Goal: Transaction & Acquisition: Purchase product/service

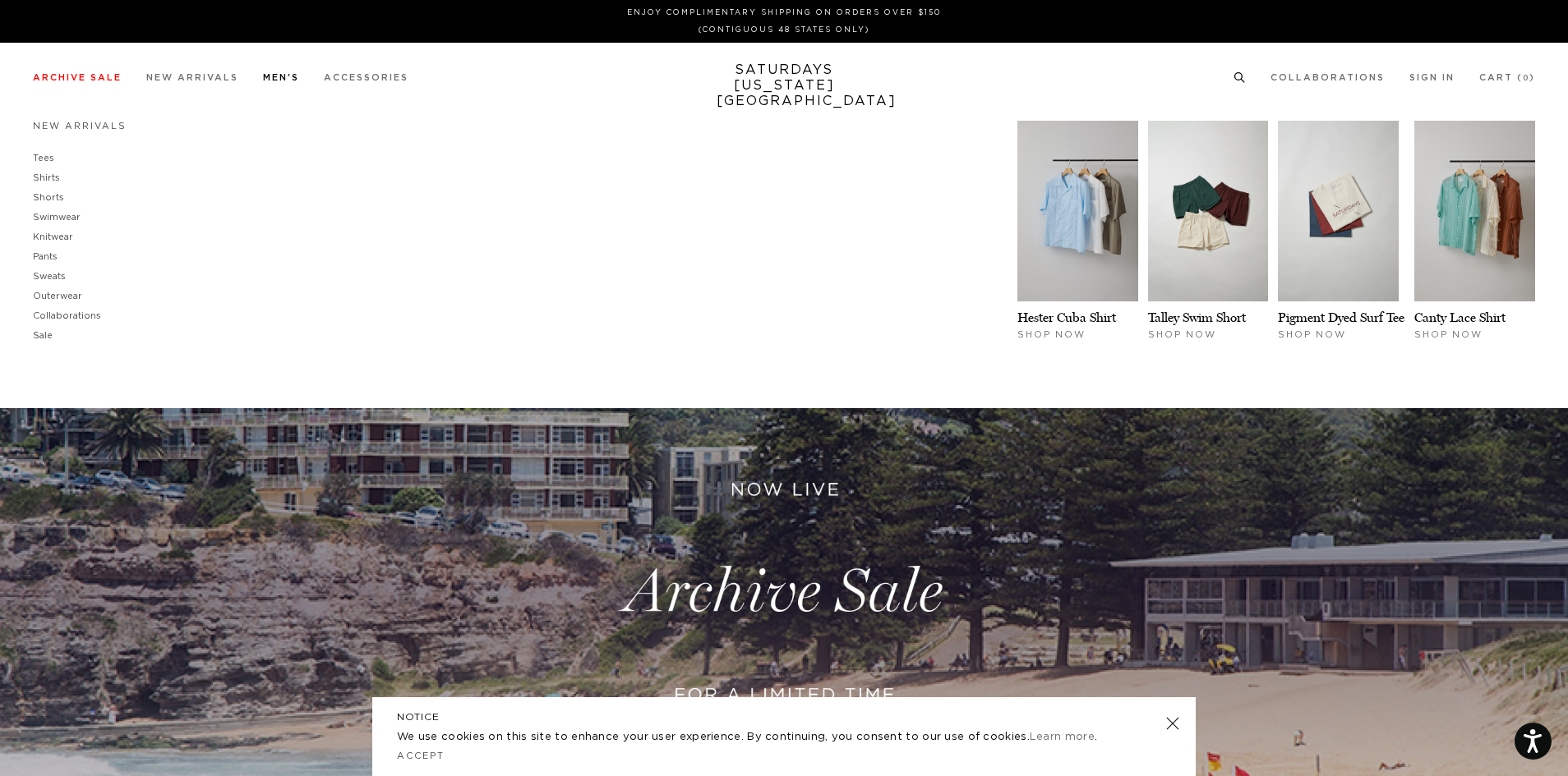
click at [290, 74] on link "Men's" at bounding box center [281, 77] width 36 height 9
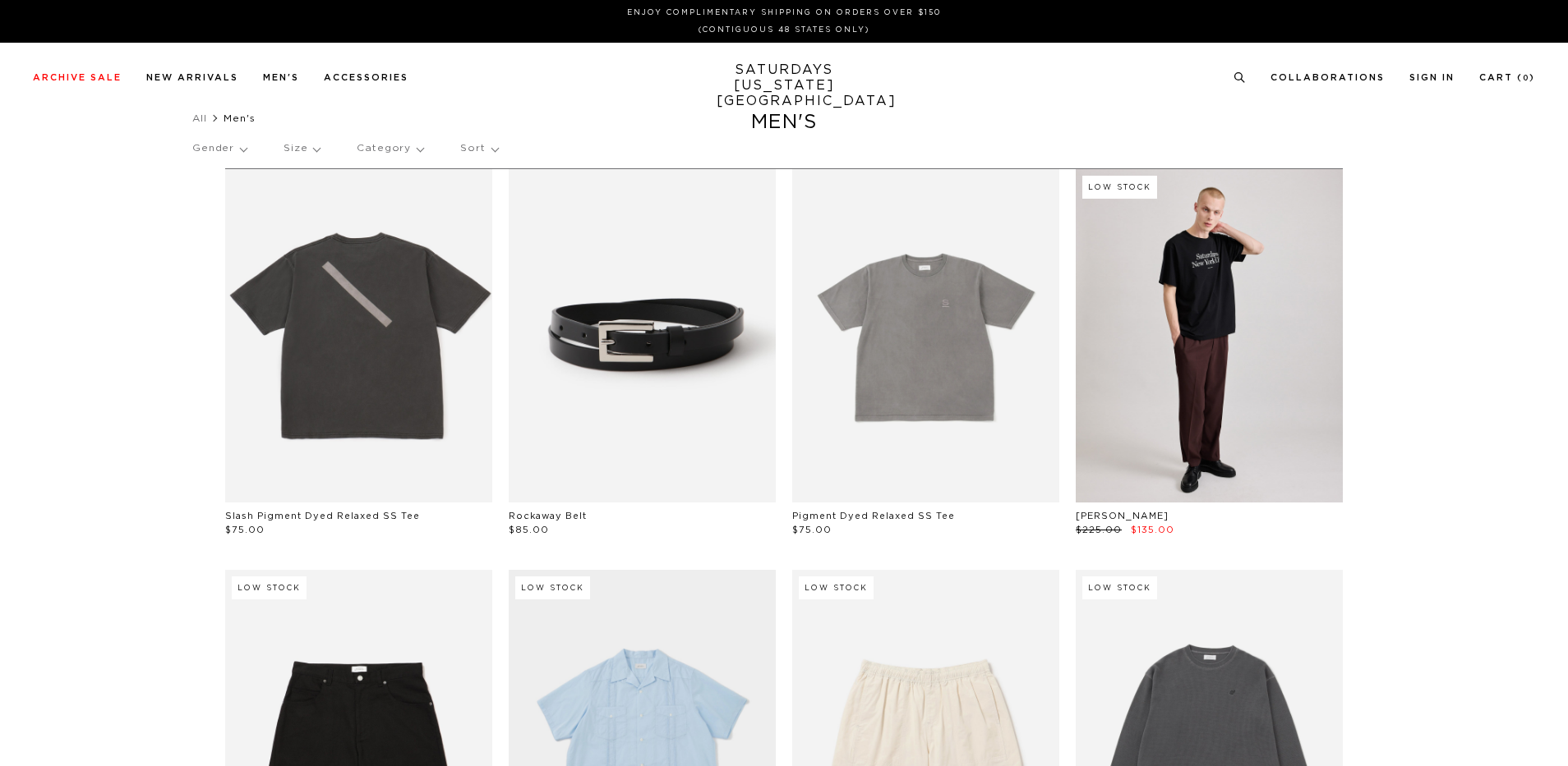
click at [44, 156] on link "Tees" at bounding box center [44, 158] width 22 height 9
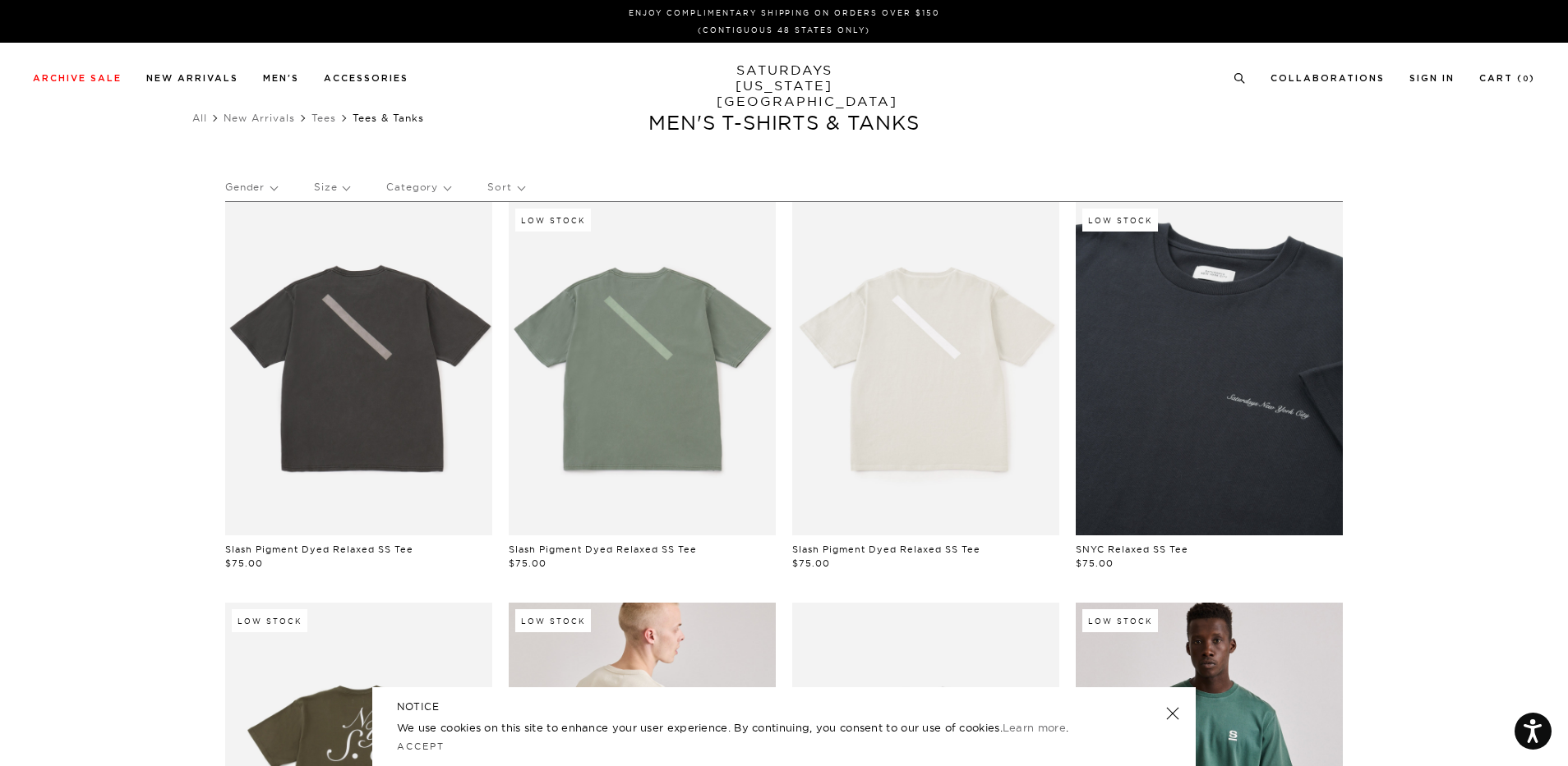
click at [1169, 713] on link at bounding box center [1173, 714] width 23 height 23
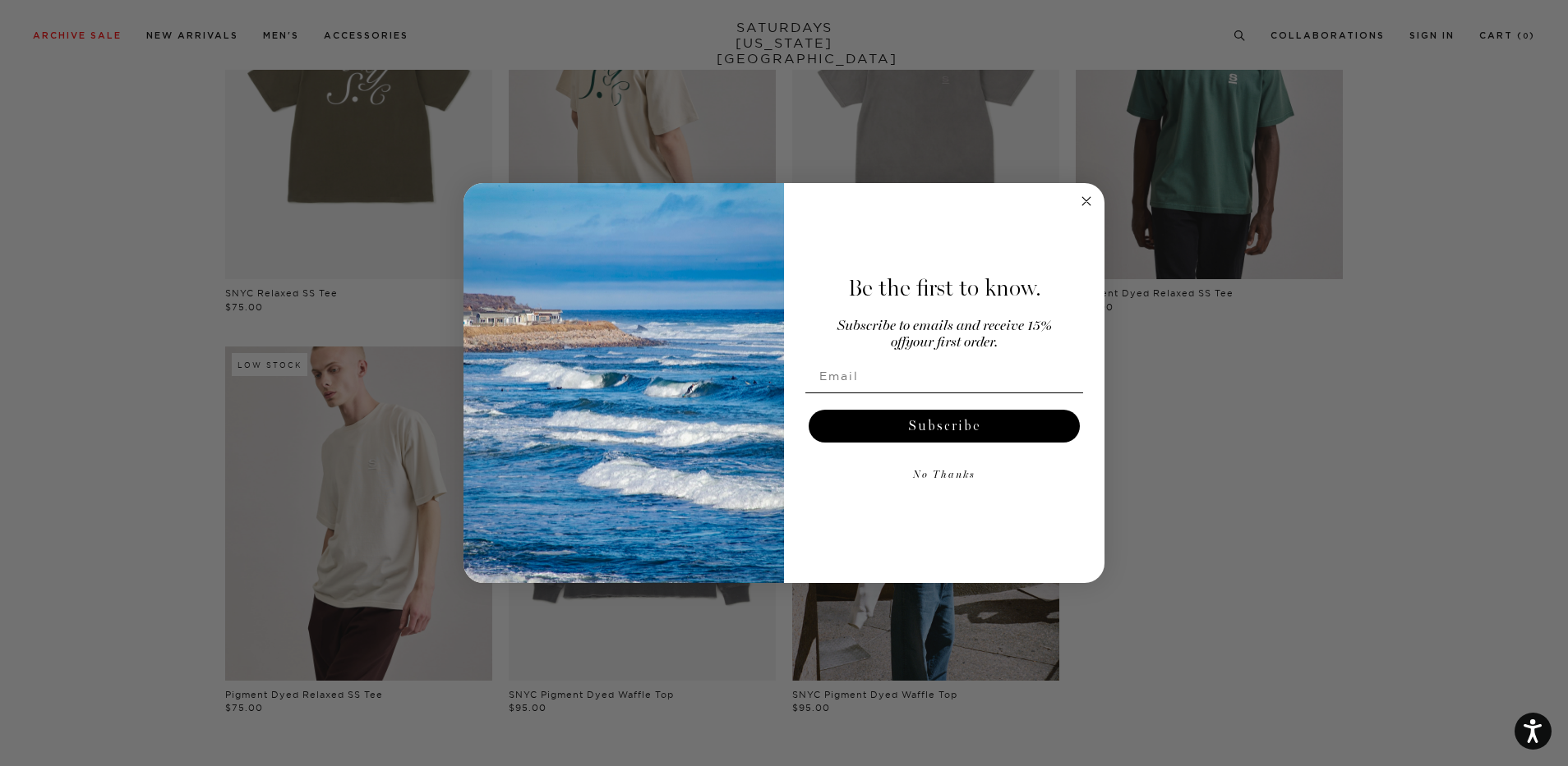
scroll to position [410, 0]
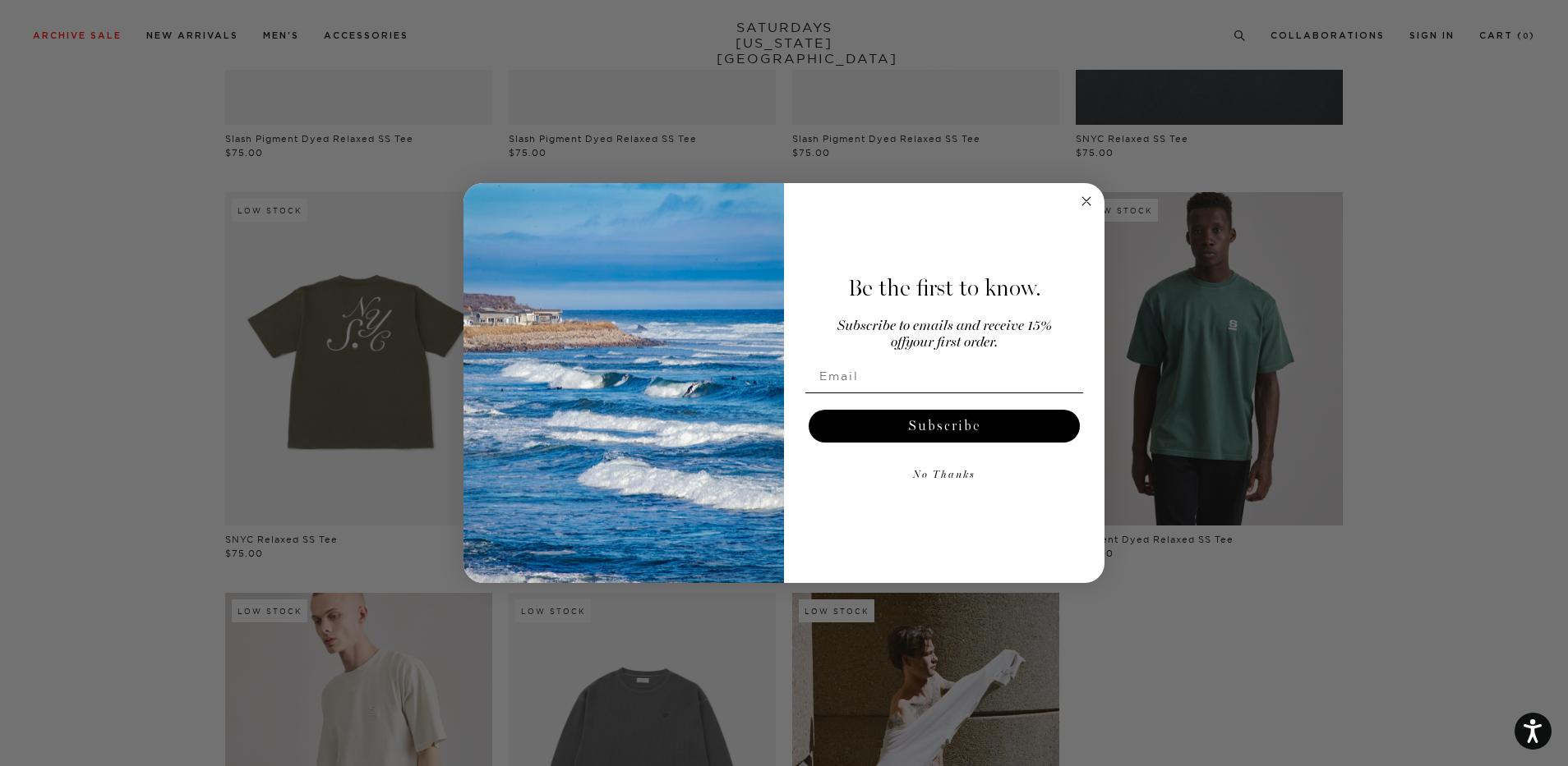
click at [1084, 197] on circle "Close dialog" at bounding box center [1086, 200] width 19 height 19
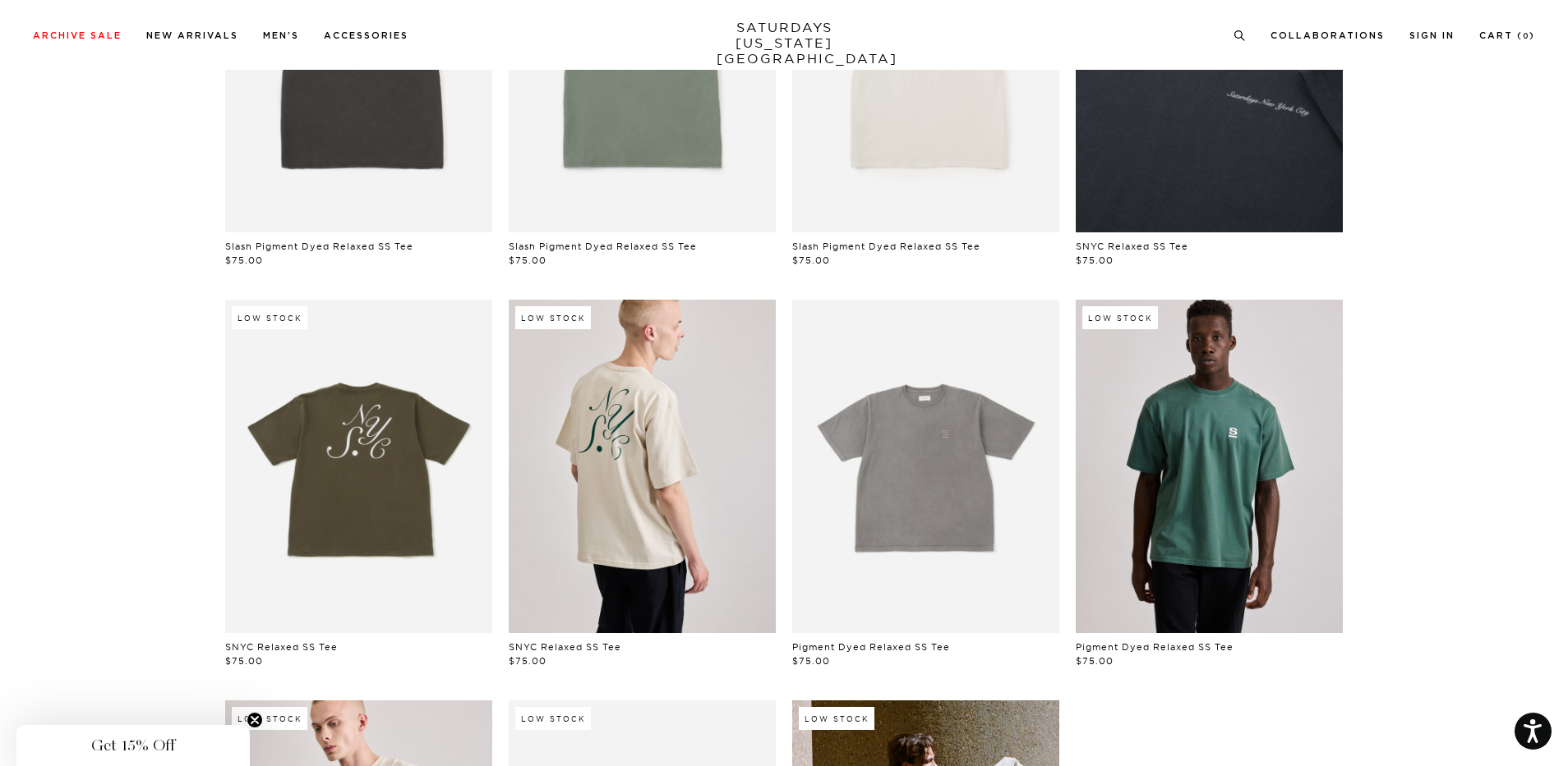
scroll to position [0, 0]
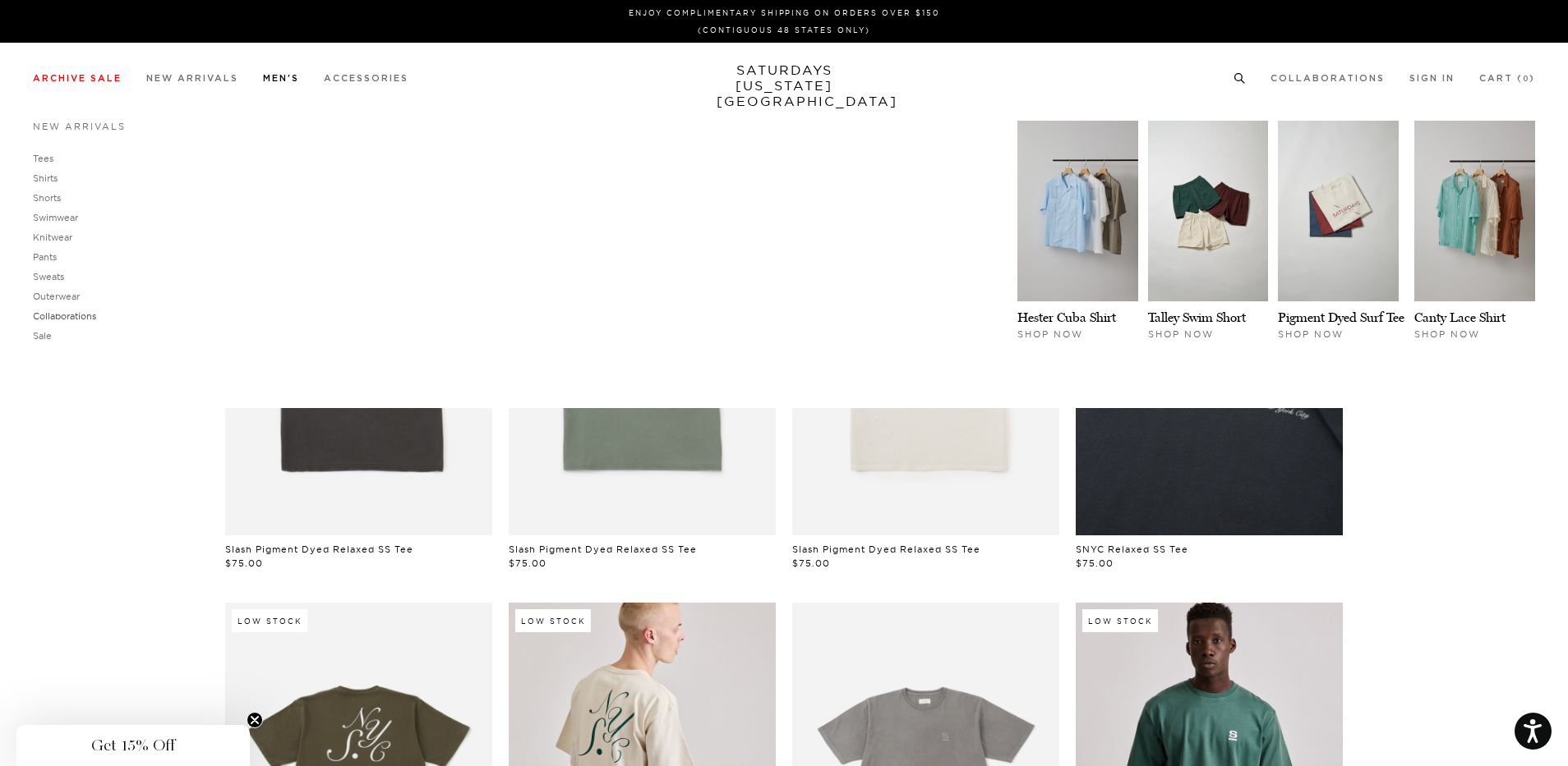
click at [52, 321] on link "Collaborations" at bounding box center [65, 316] width 63 height 12
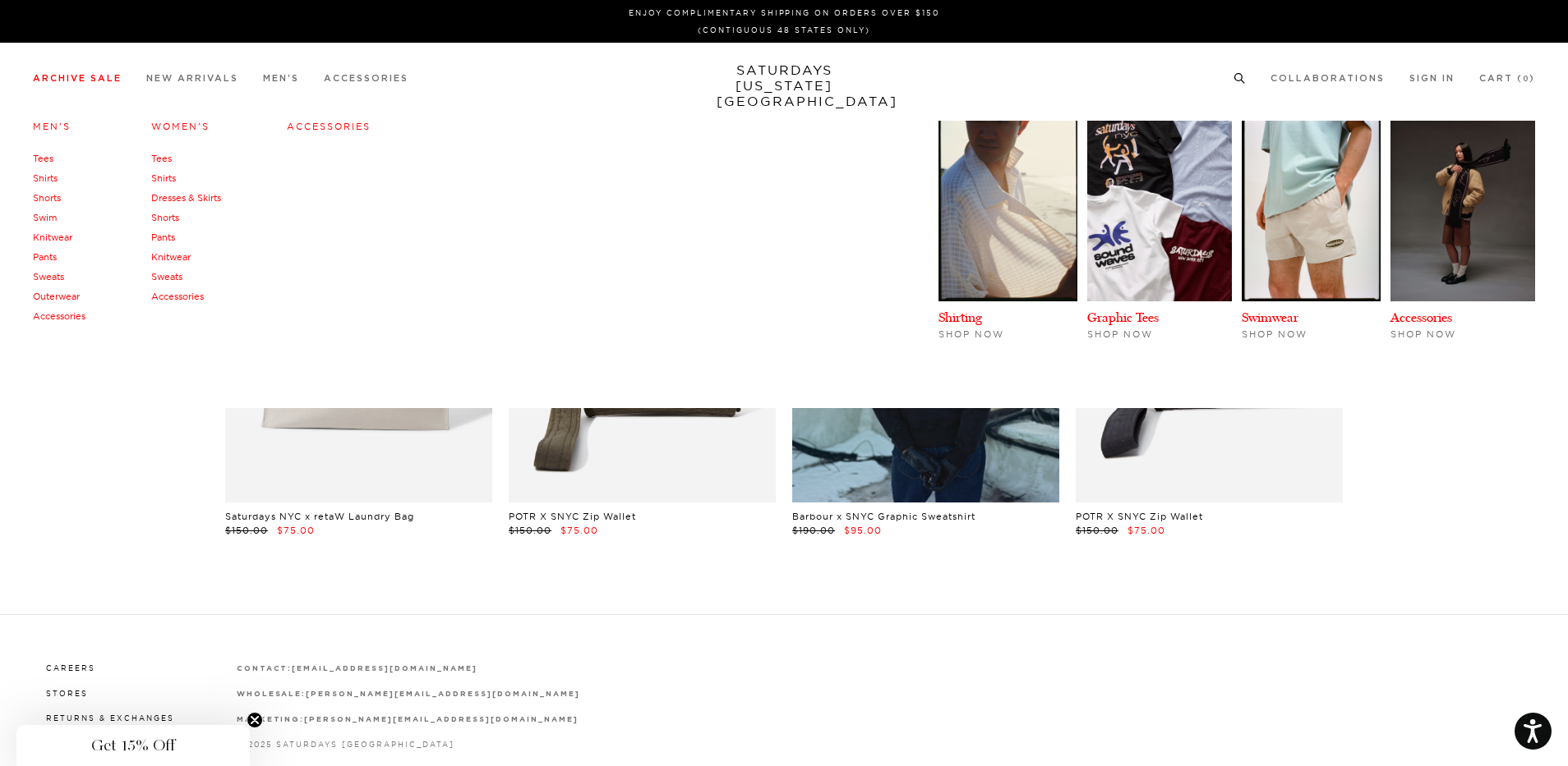
click at [91, 81] on link "Archive Sale" at bounding box center [77, 78] width 89 height 9
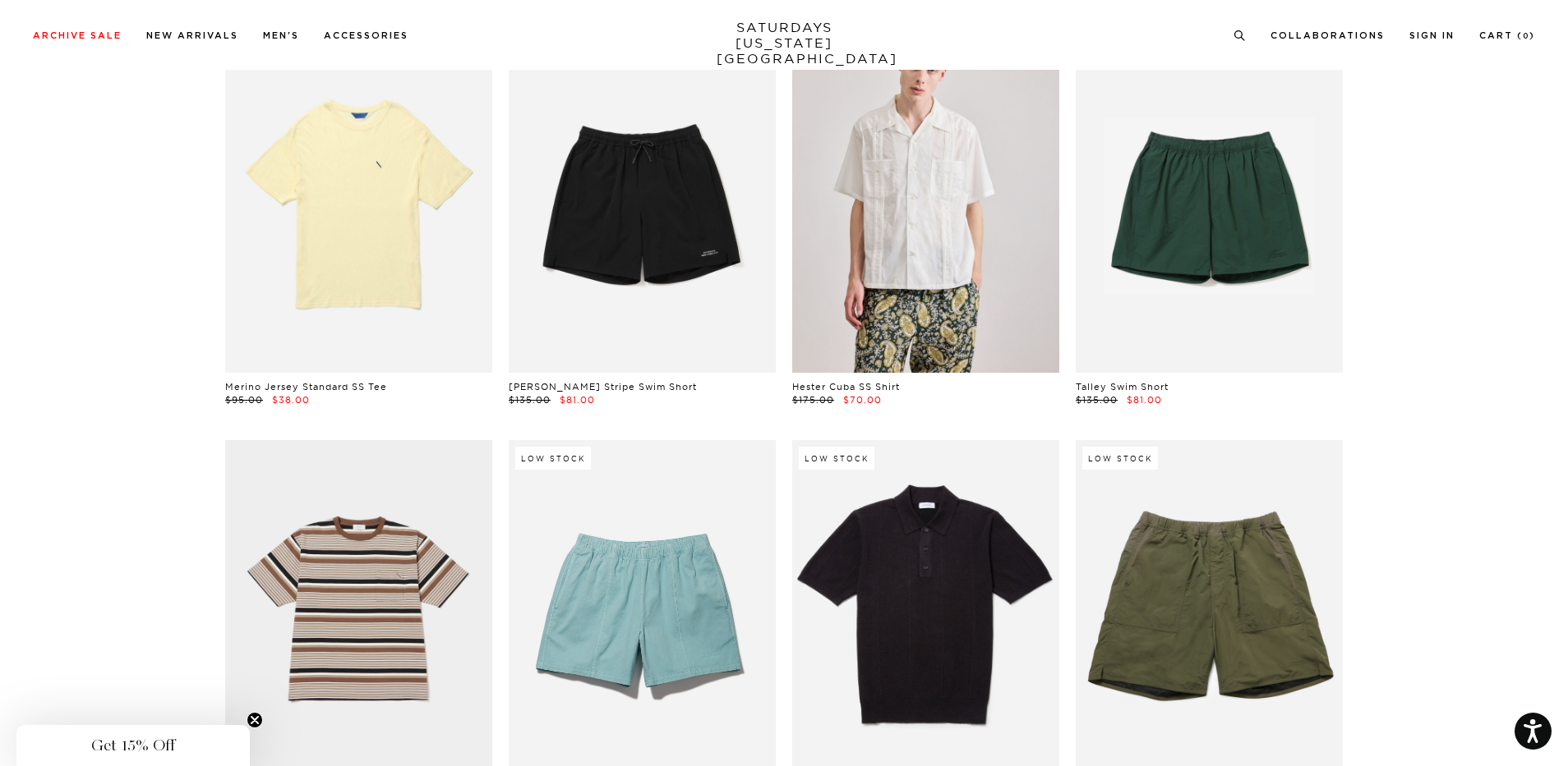
scroll to position [2545, 0]
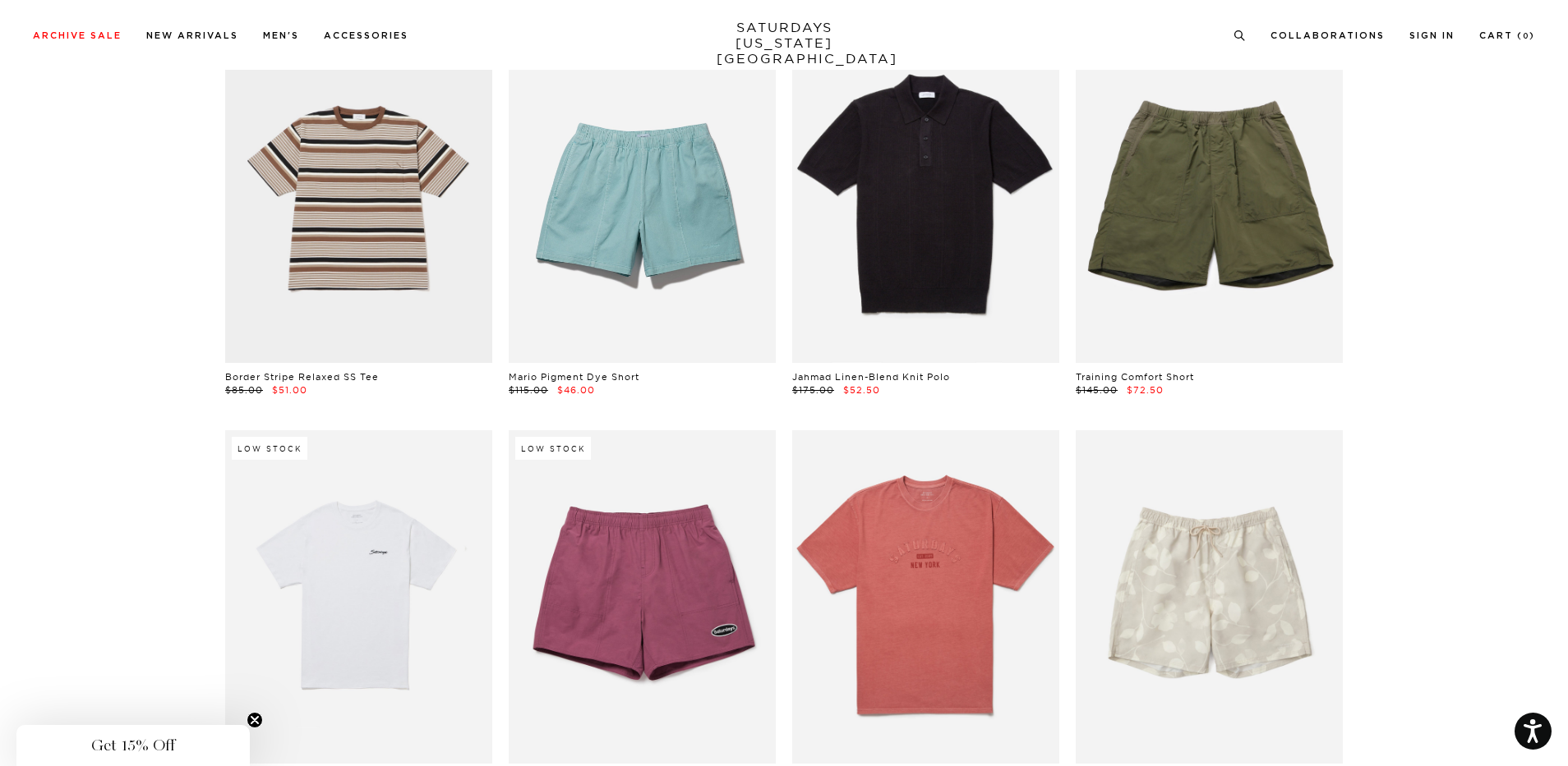
click at [257, 717] on icon "Close teaser" at bounding box center [254, 719] width 6 height 6
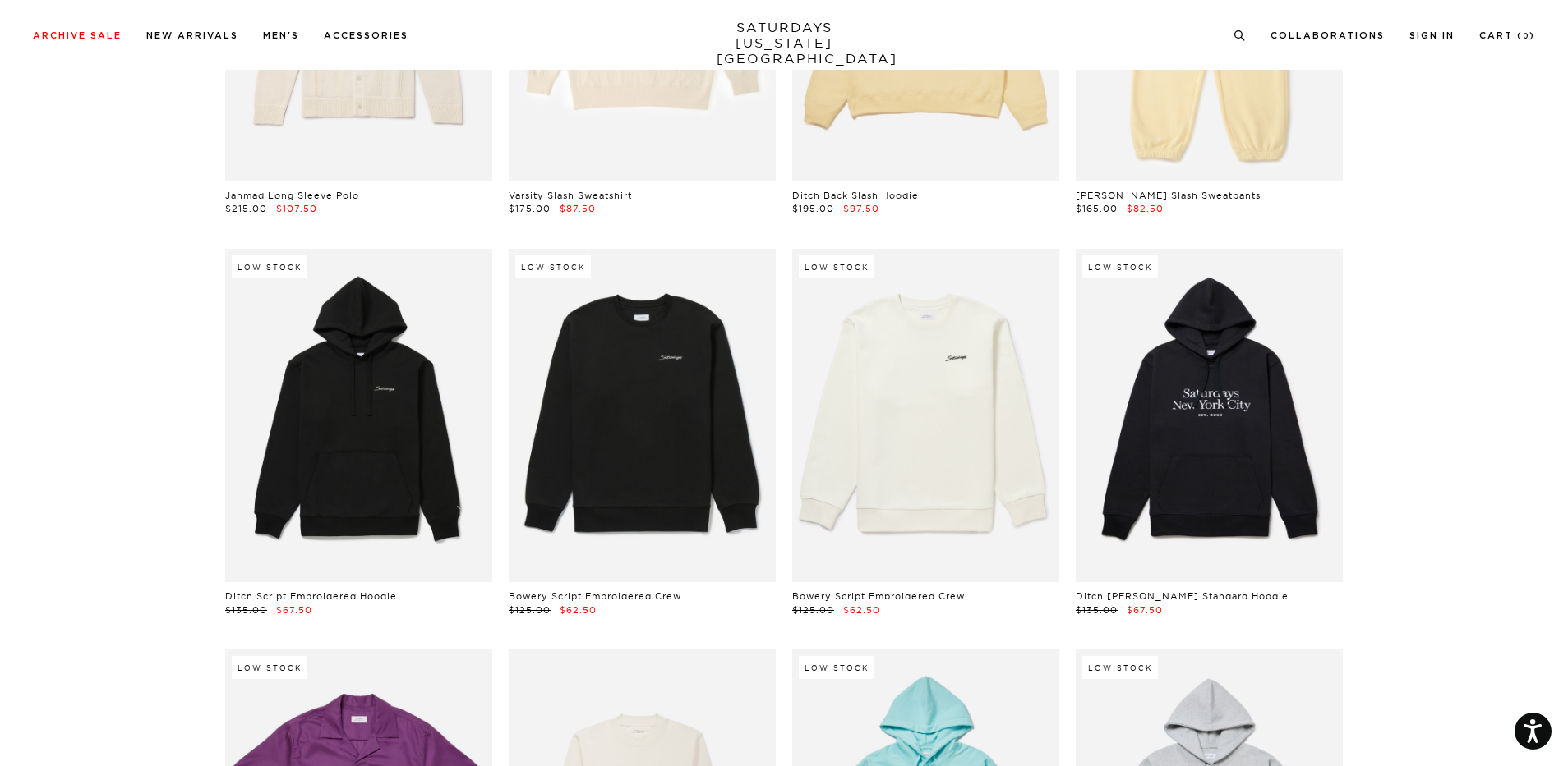
scroll to position [17324, 0]
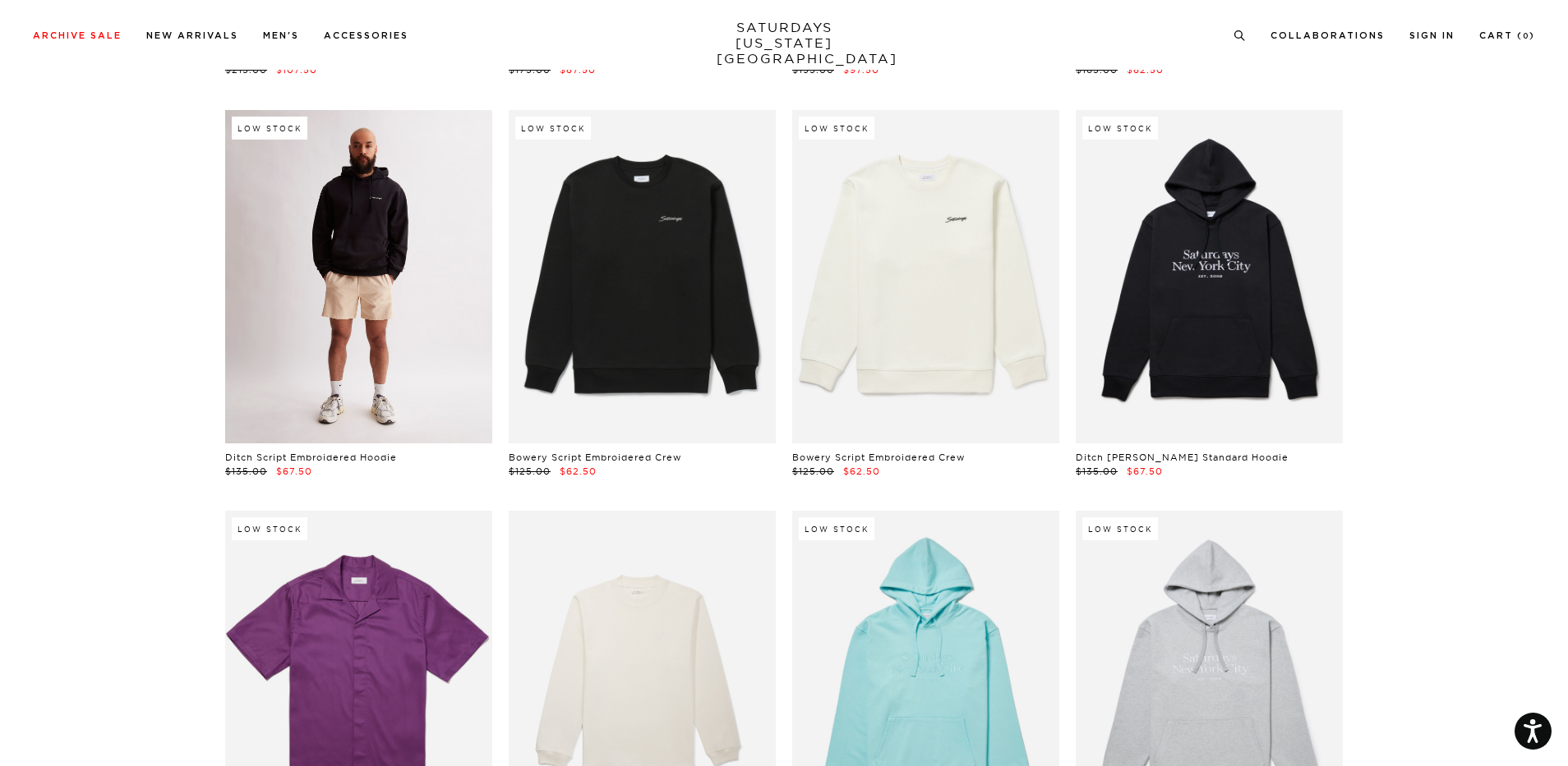
click at [341, 251] on link at bounding box center [359, 277] width 267 height 333
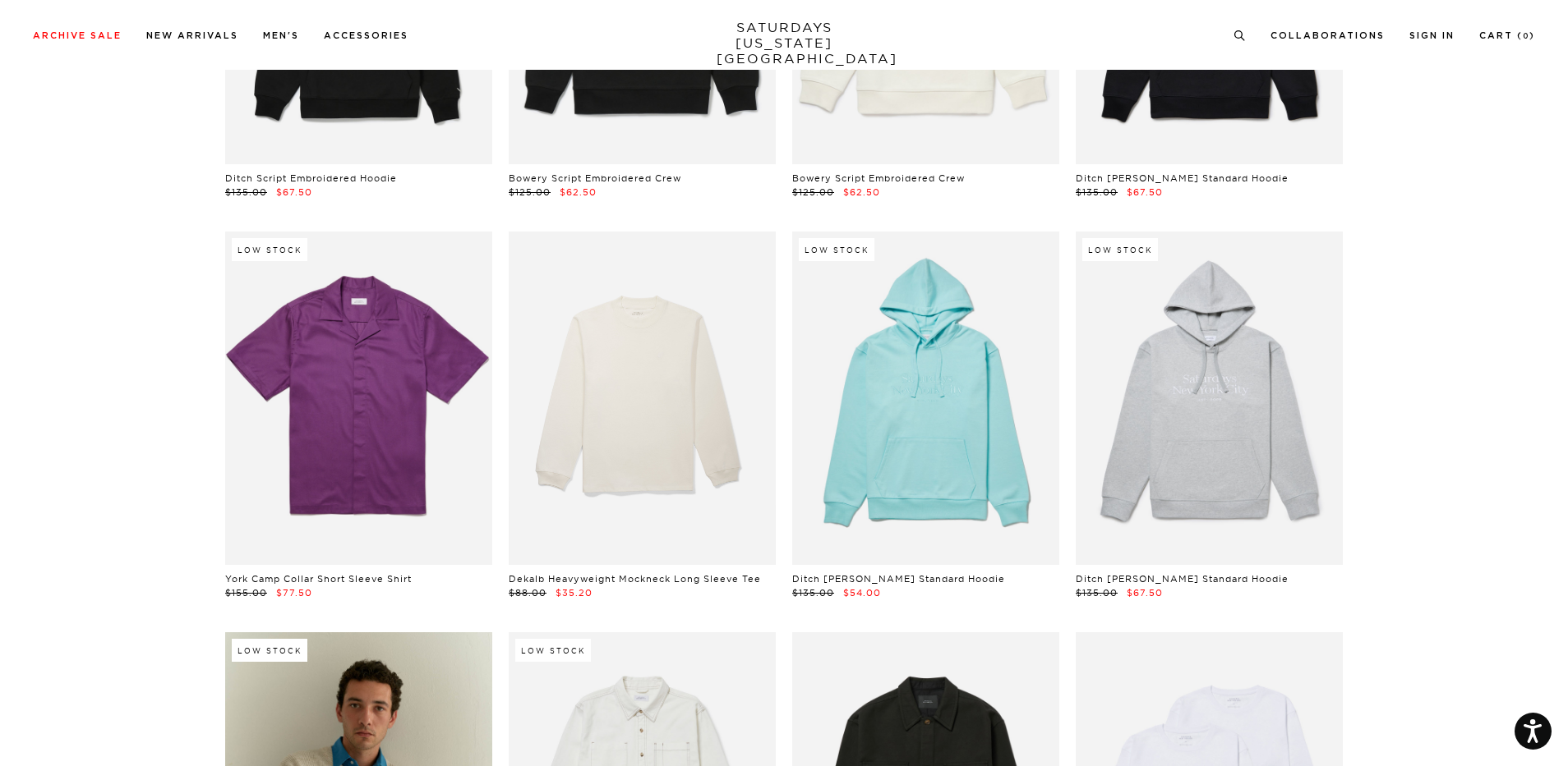
scroll to position [17735, 0]
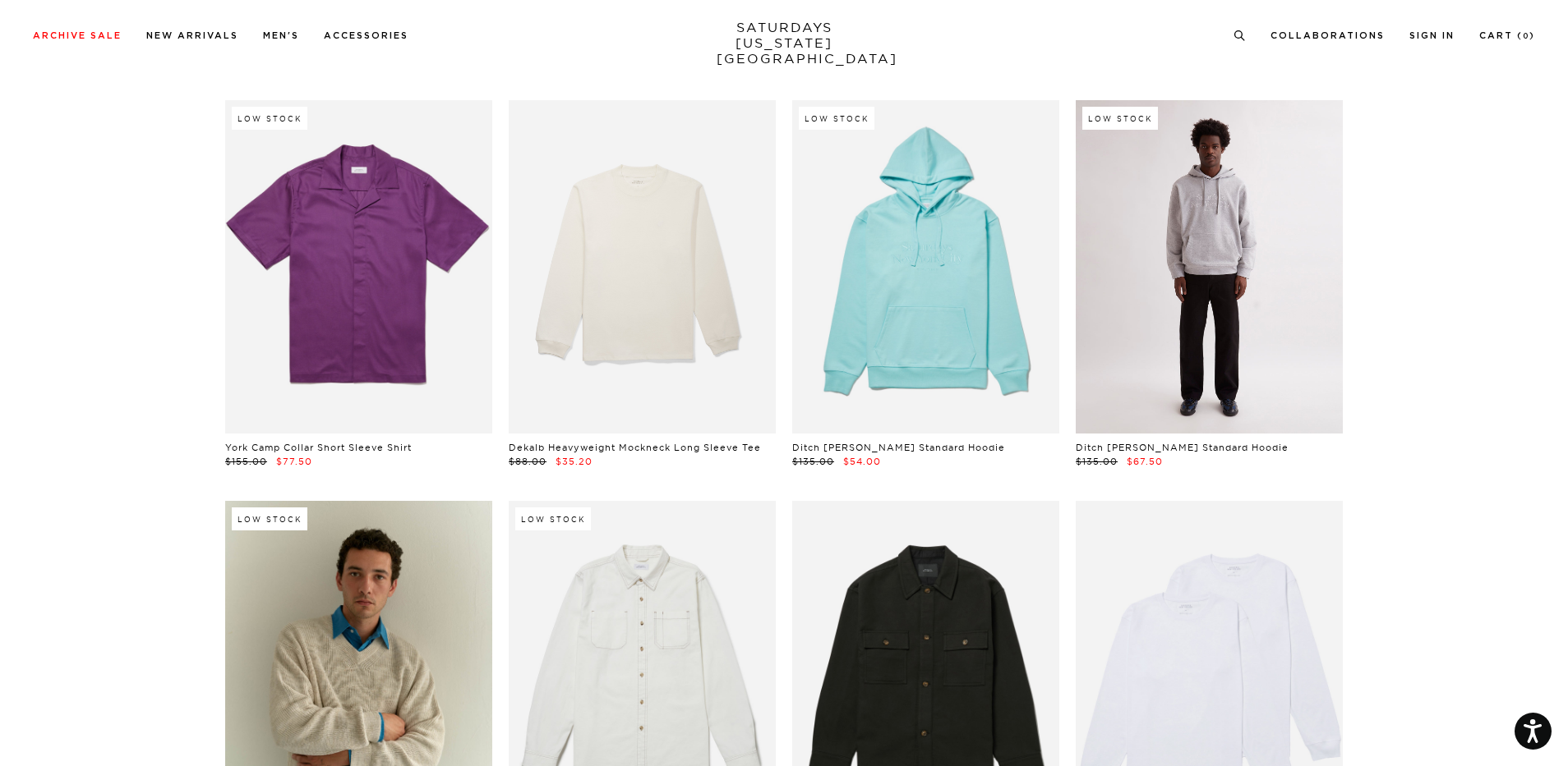
click at [1212, 244] on link at bounding box center [1209, 267] width 267 height 333
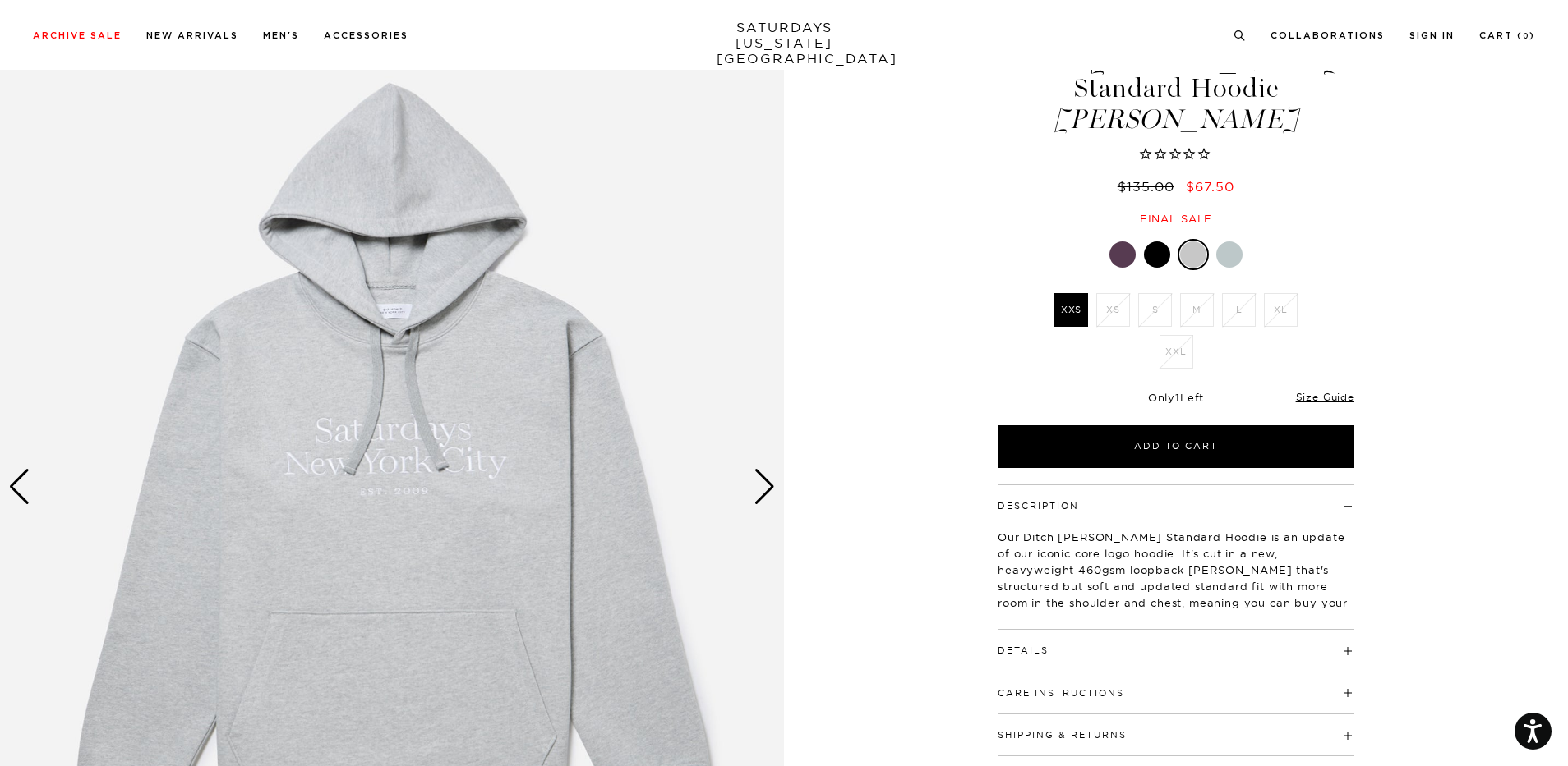
scroll to position [82, 0]
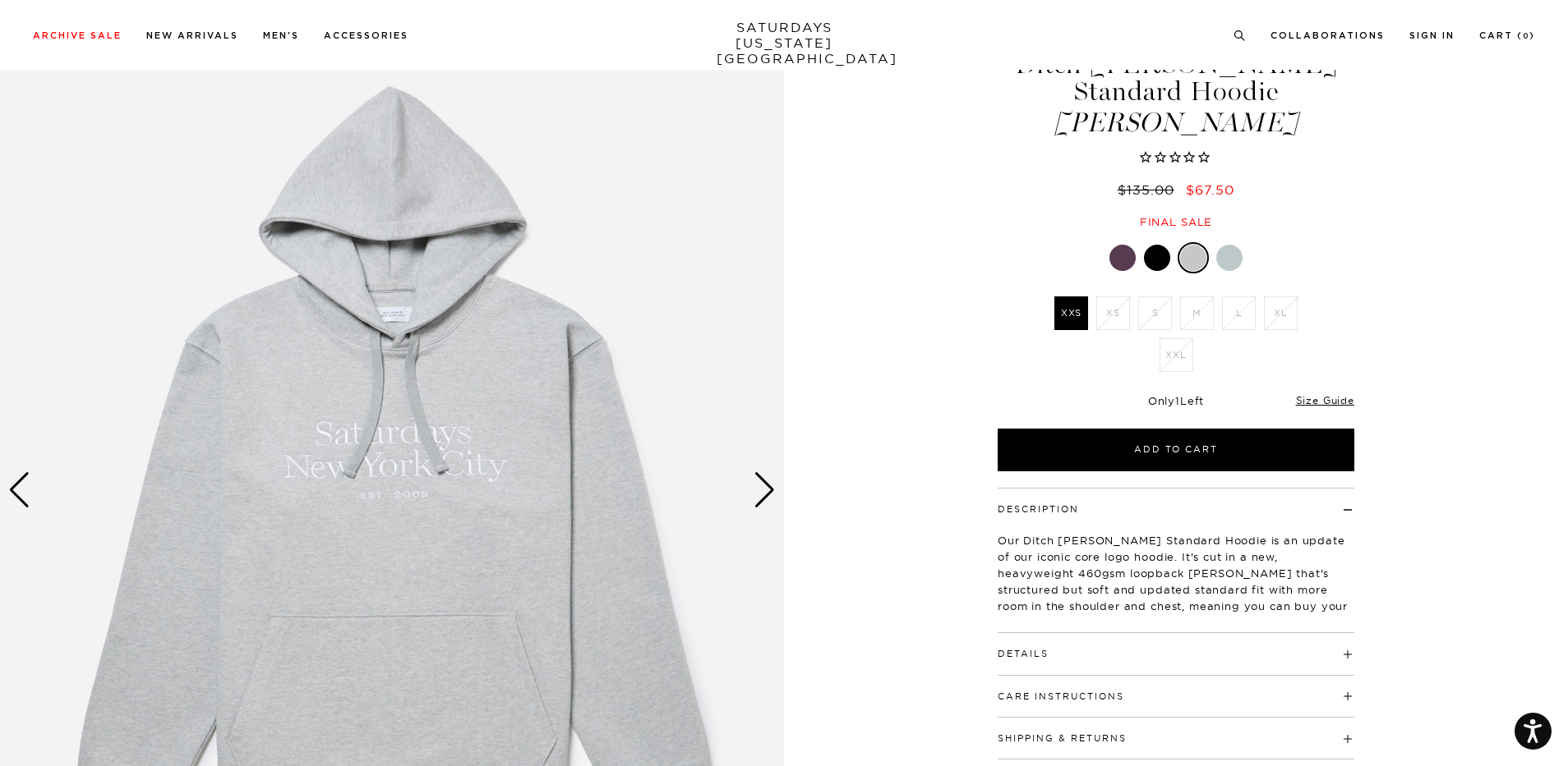
click at [1117, 244] on div at bounding box center [1121, 257] width 26 height 26
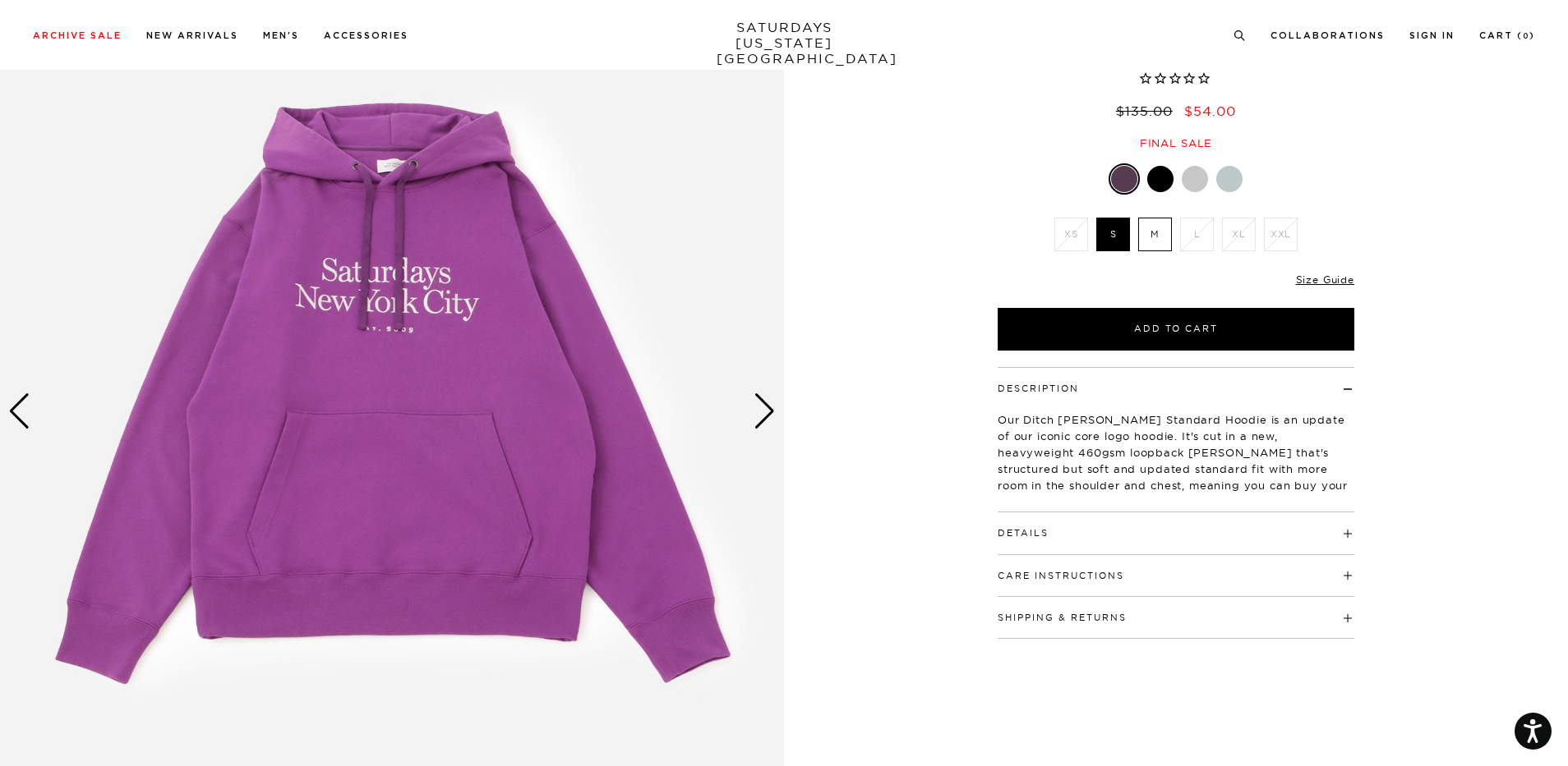
scroll to position [164, 0]
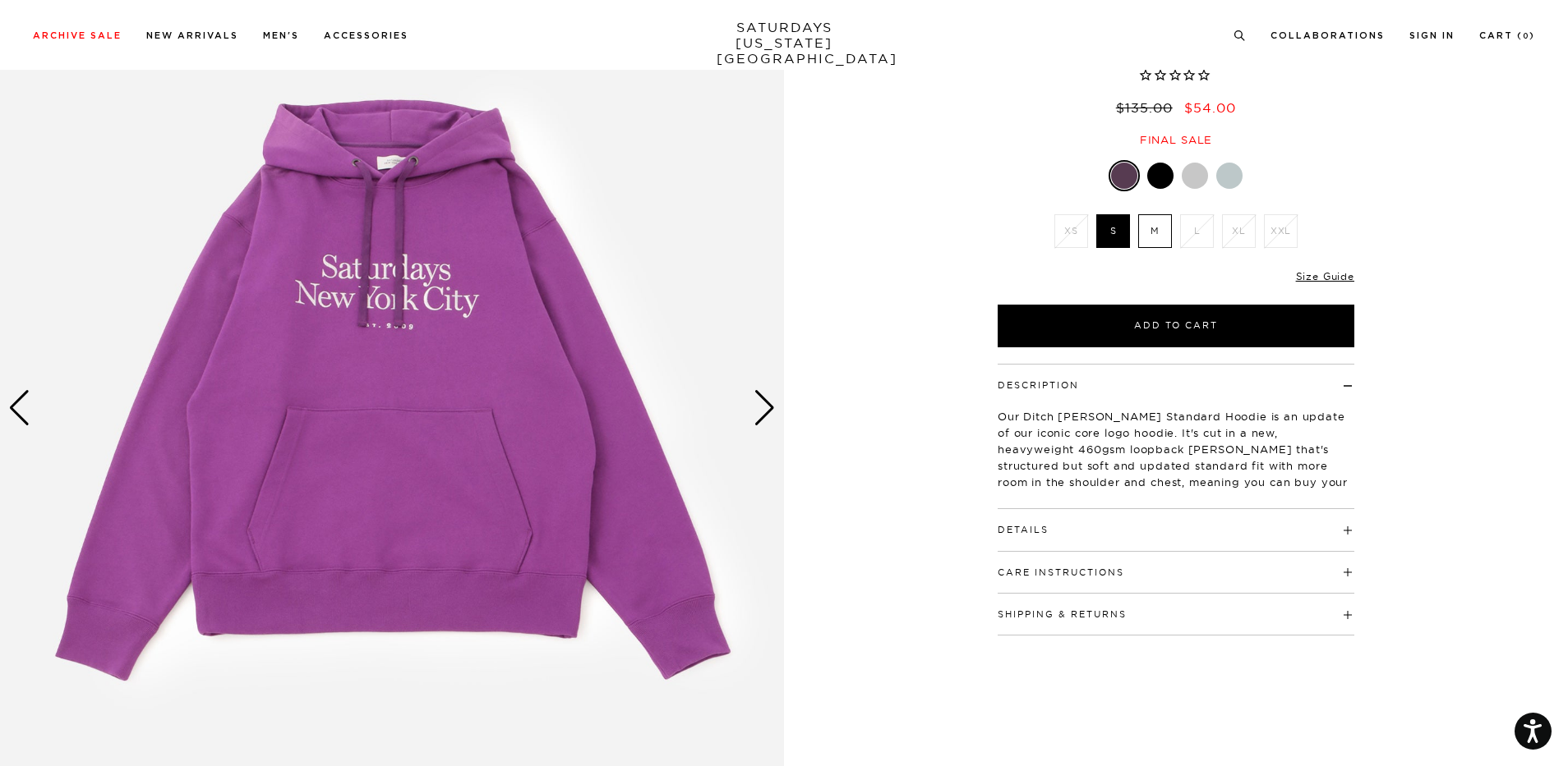
click at [1226, 163] on div at bounding box center [1228, 175] width 26 height 26
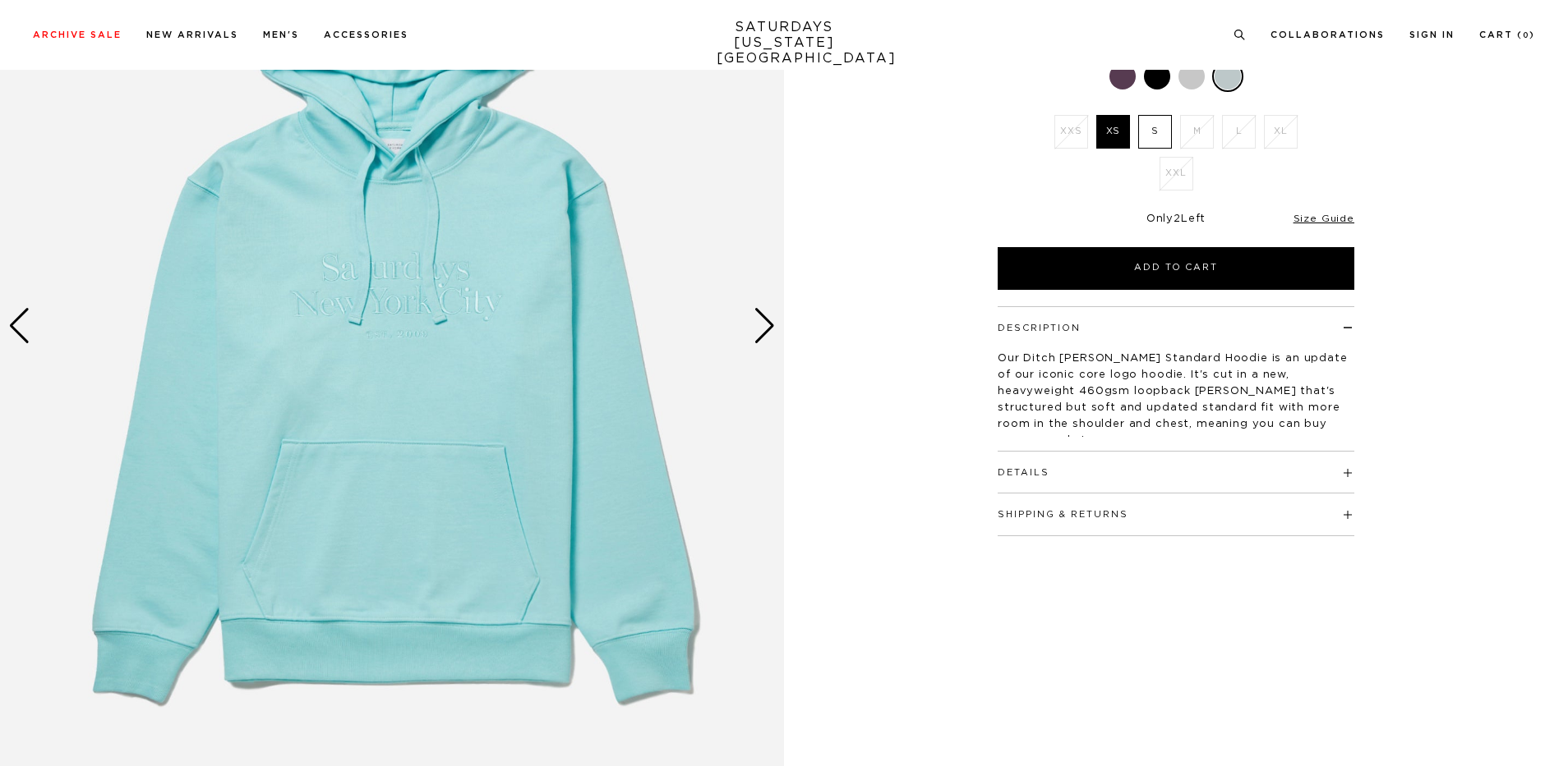
scroll to position [82, 0]
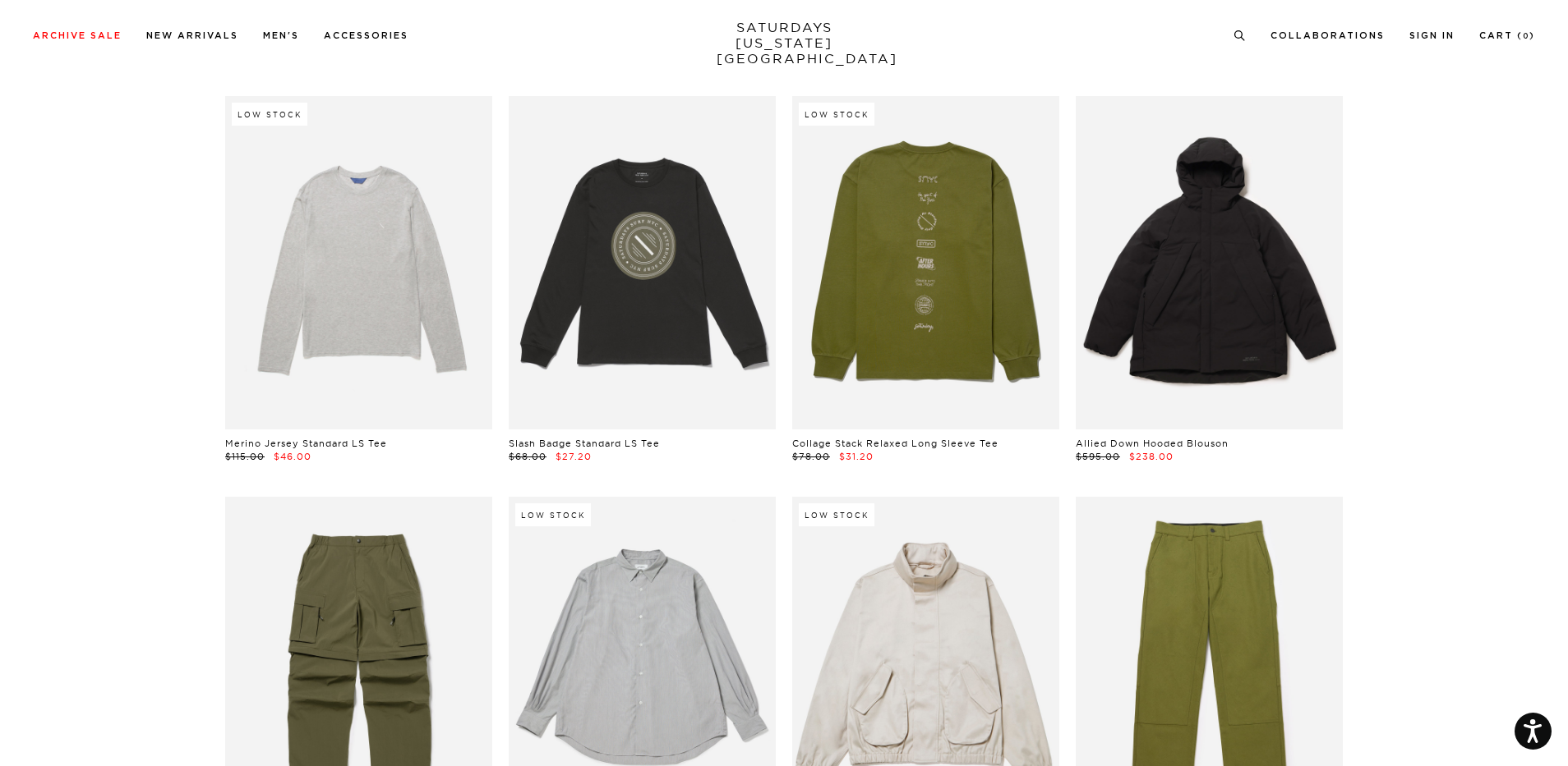
scroll to position [20116, 0]
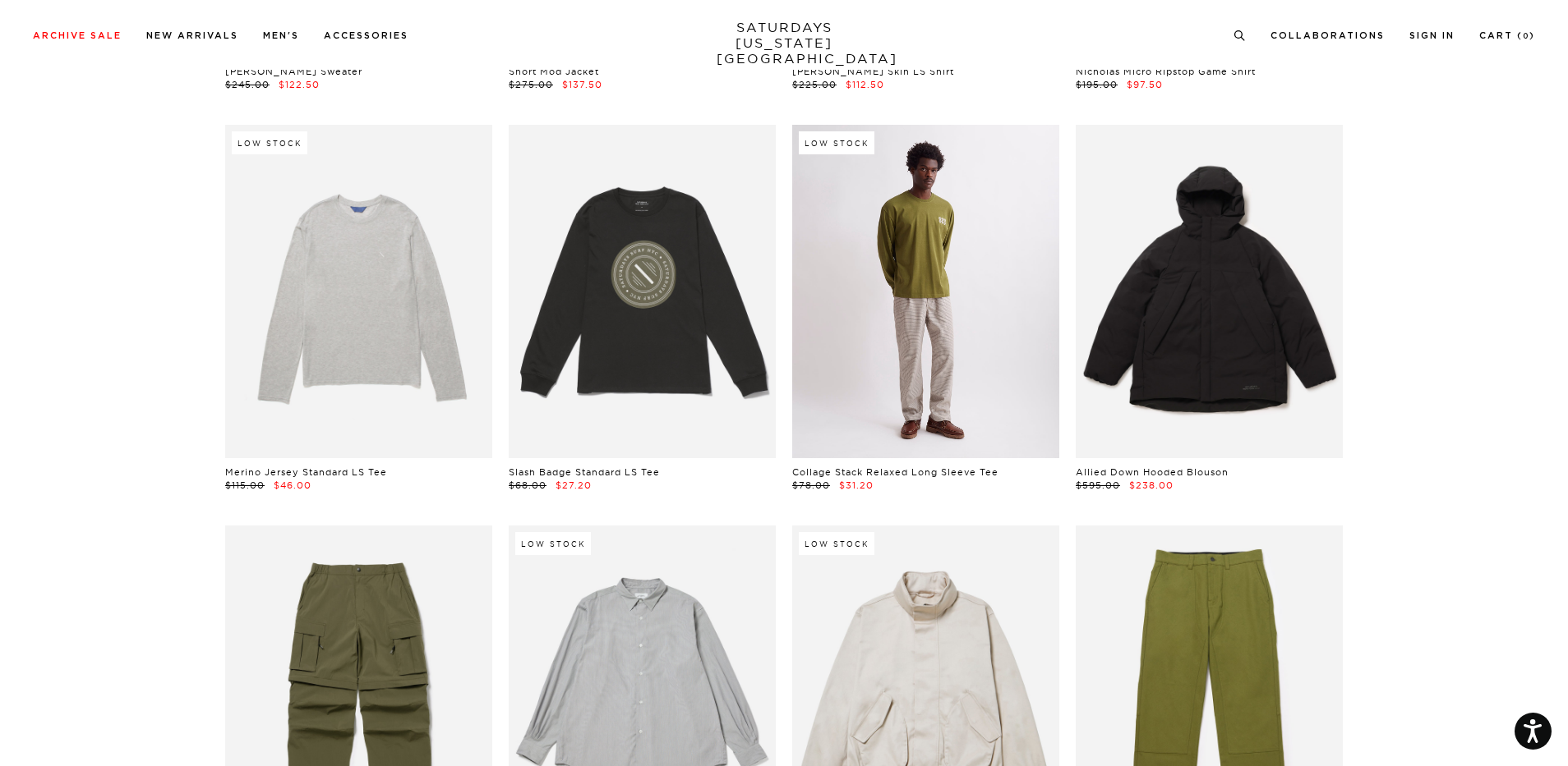
click at [914, 262] on link at bounding box center [925, 291] width 267 height 333
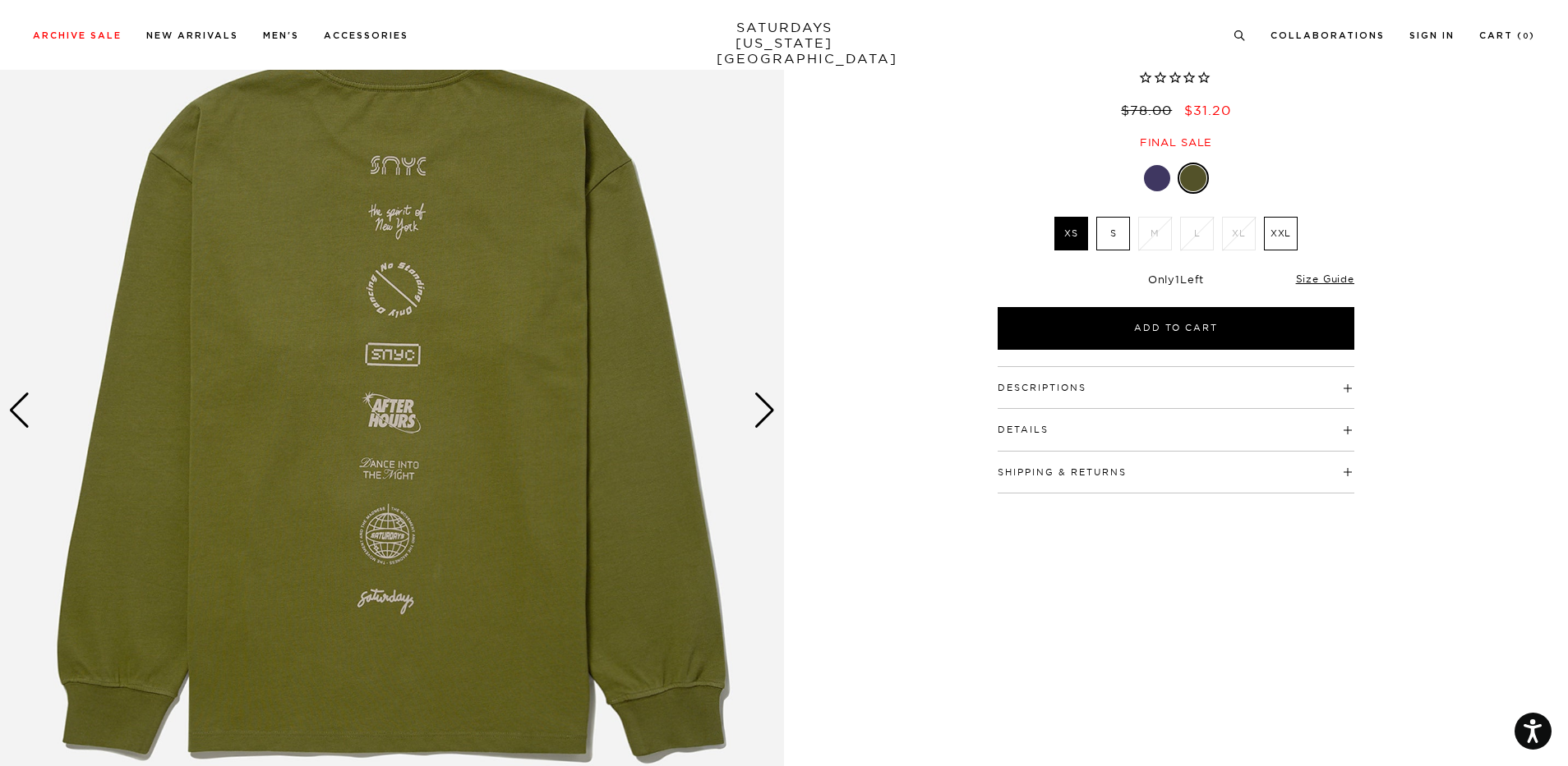
scroll to position [246, 0]
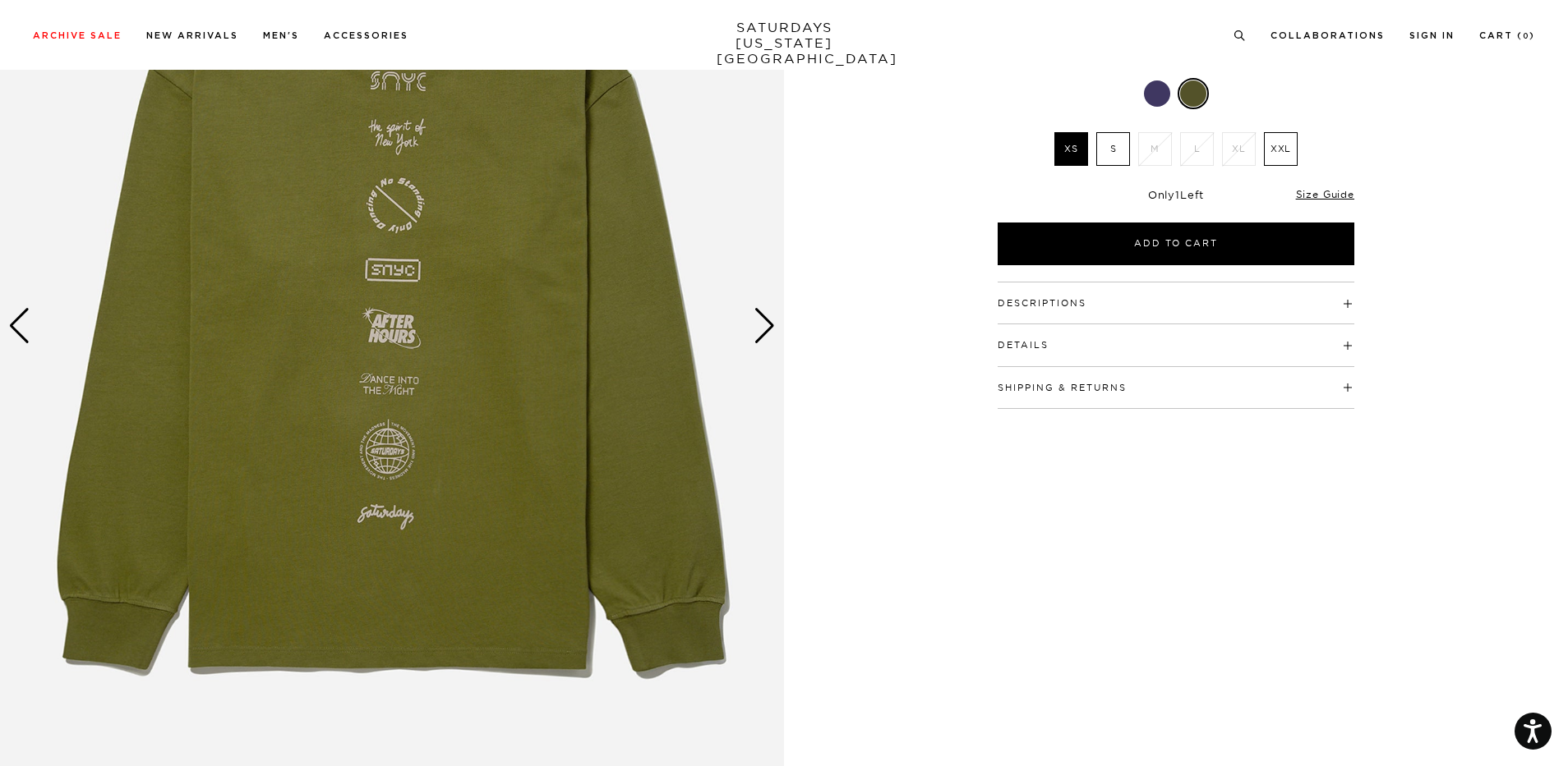
click at [760, 324] on div "Next slide" at bounding box center [764, 326] width 22 height 36
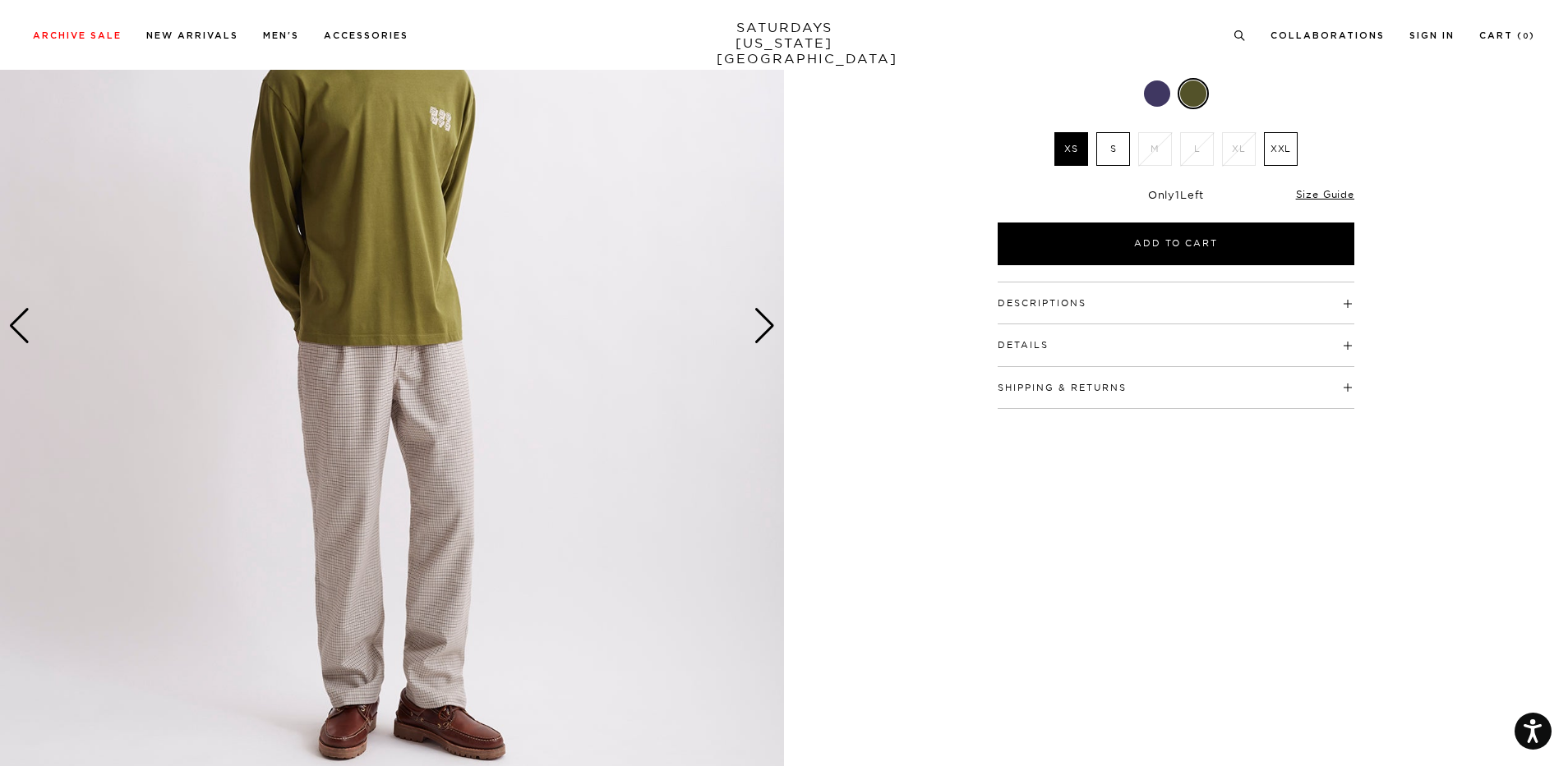
click at [760, 324] on div "Next slide" at bounding box center [764, 326] width 22 height 36
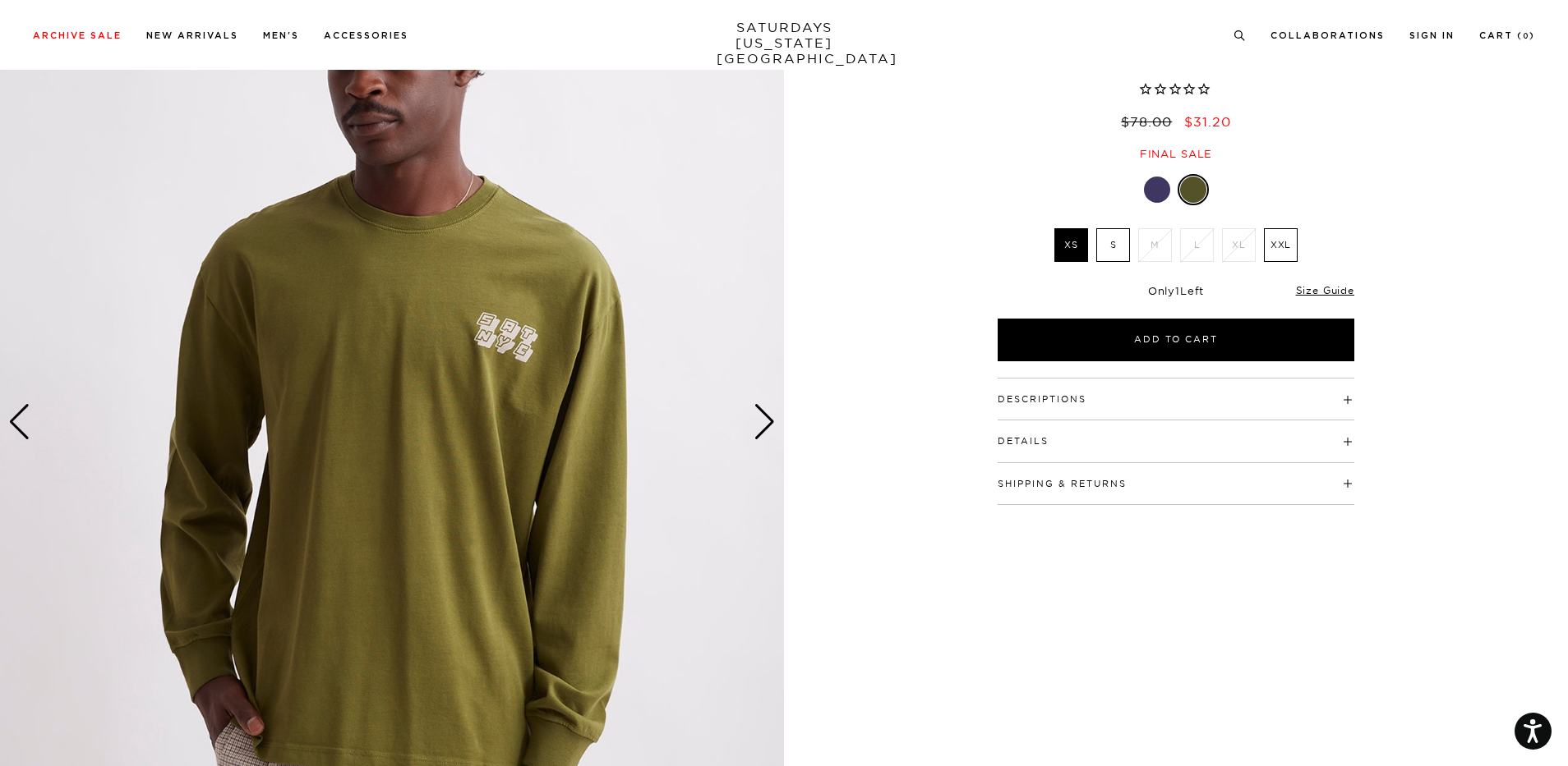
scroll to position [0, 0]
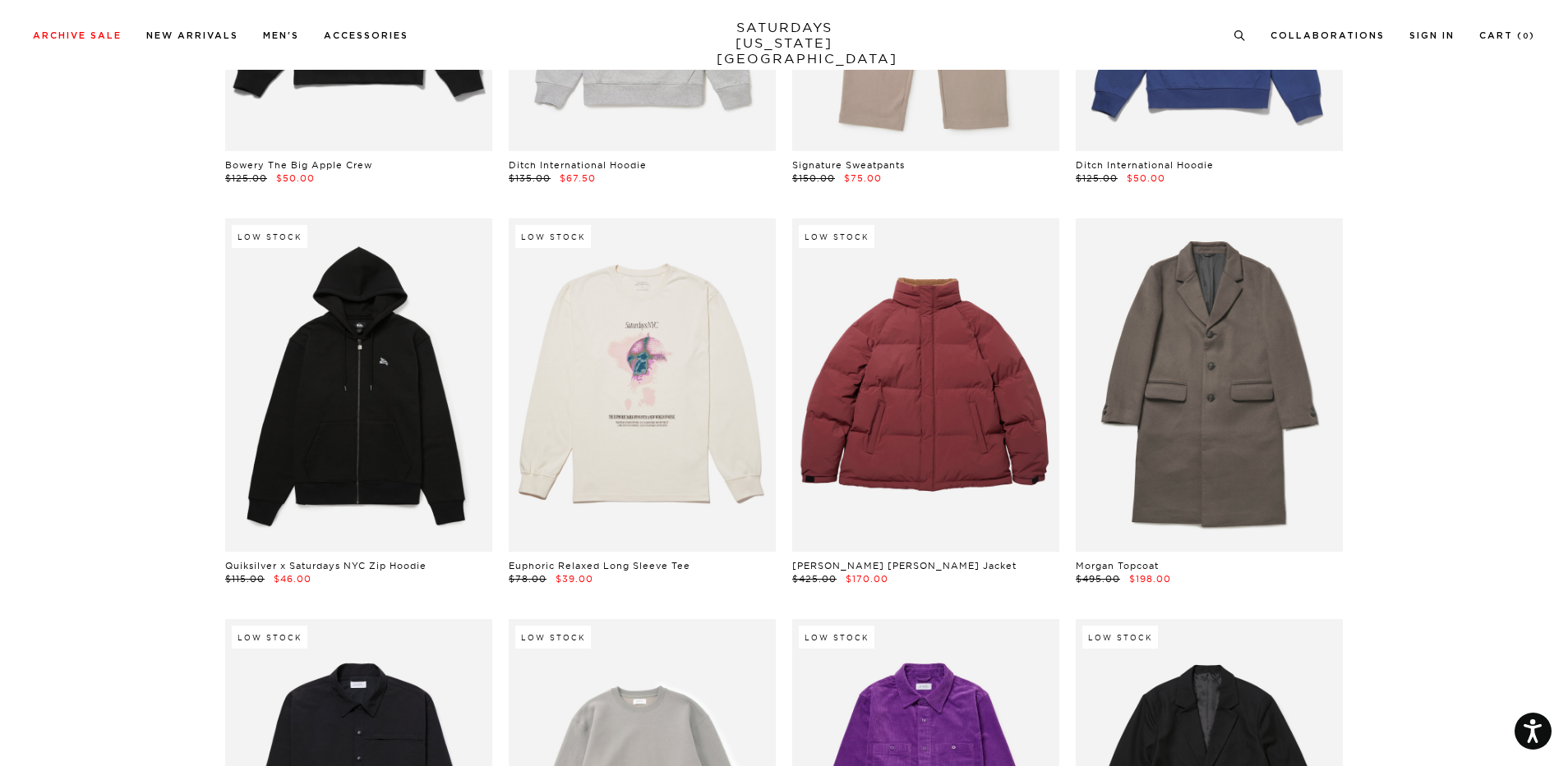
scroll to position [26438, 0]
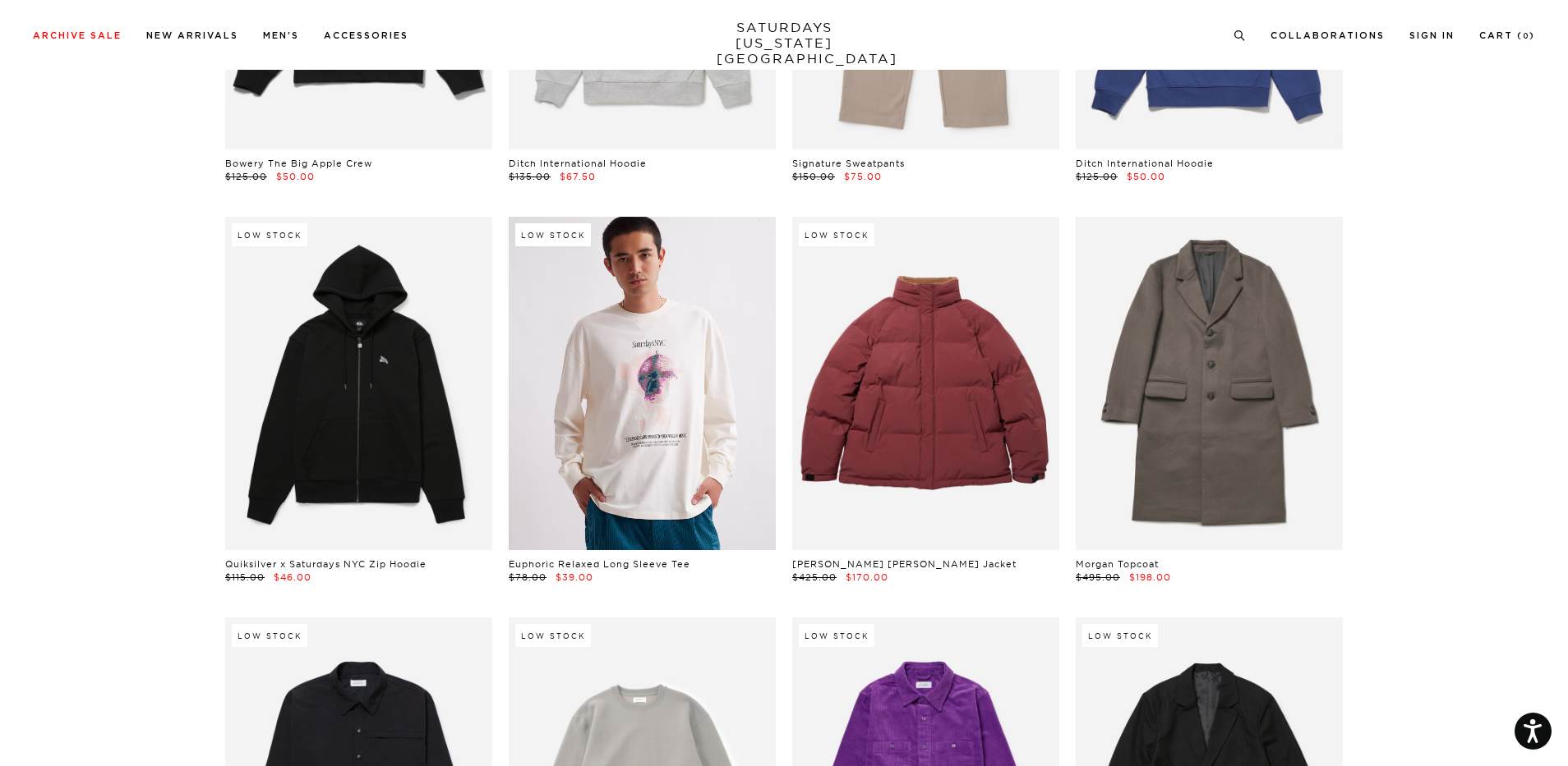
click at [643, 371] on link at bounding box center [642, 383] width 267 height 333
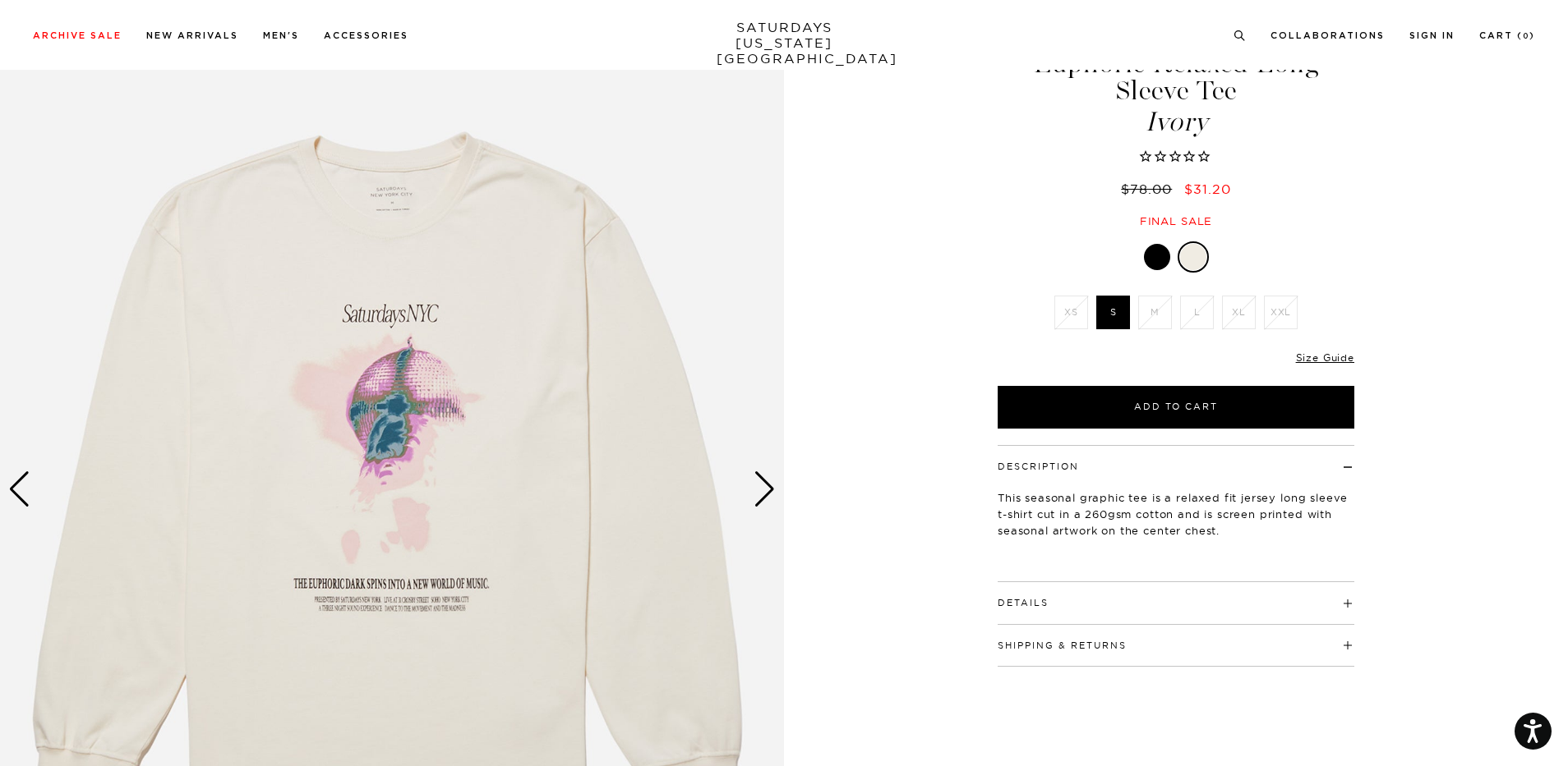
scroll to position [82, 0]
click at [769, 490] on div "Next slide" at bounding box center [764, 490] width 22 height 36
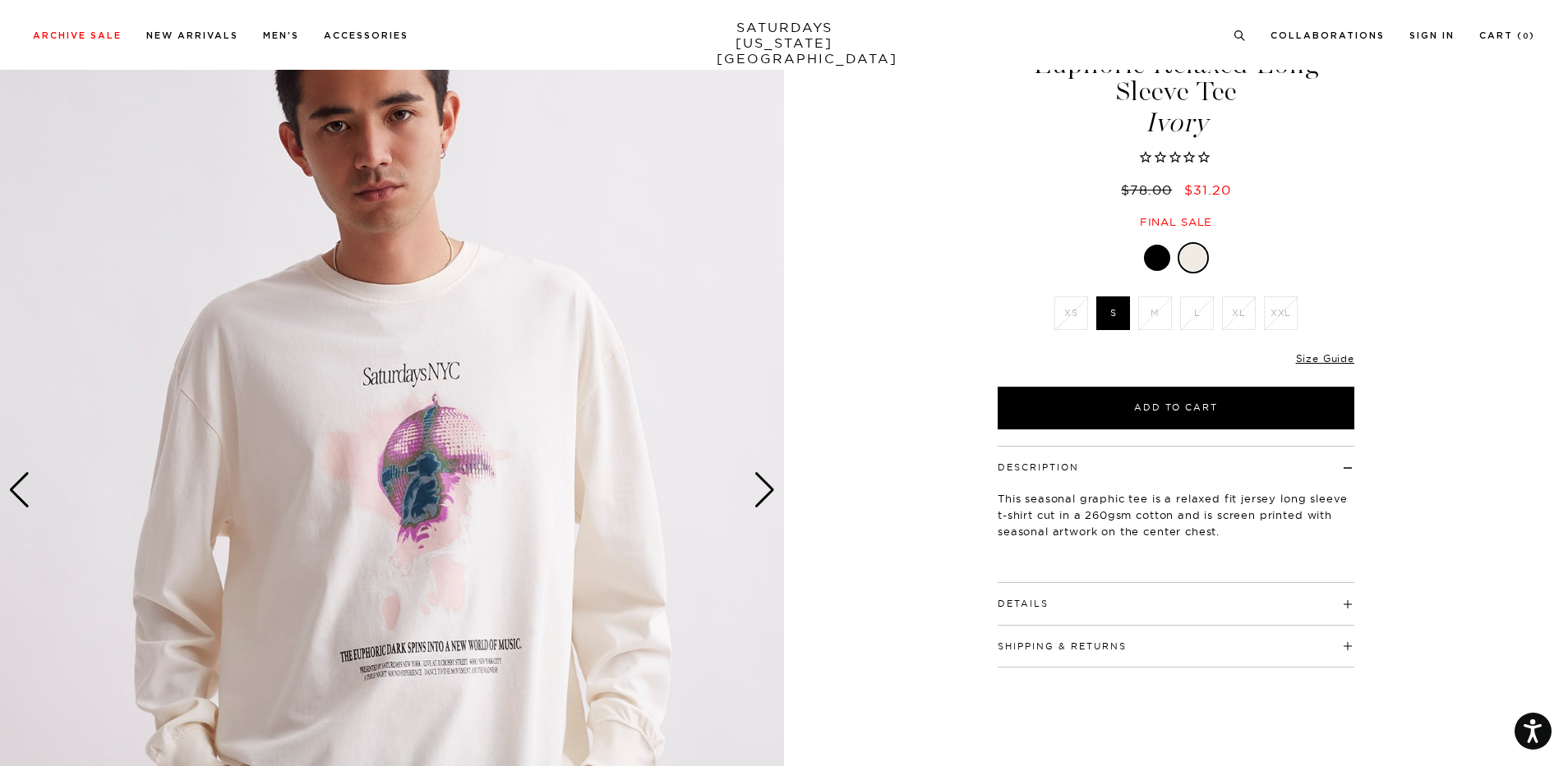
click at [1158, 262] on div at bounding box center [1156, 257] width 26 height 26
